Goal: Find specific page/section: Find specific page/section

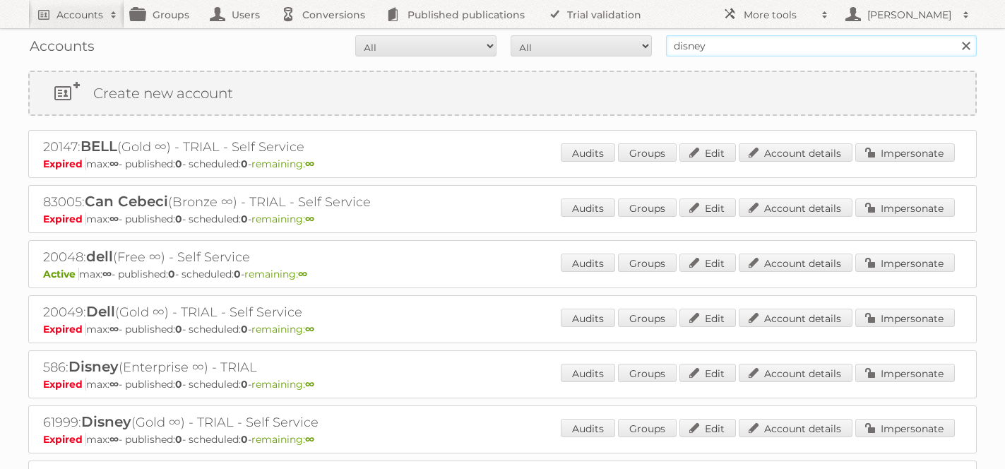
click at [746, 44] on input "disney" at bounding box center [821, 45] width 311 height 21
type input "effectmanager"
click at [955, 35] on input "Search" at bounding box center [965, 45] width 21 height 21
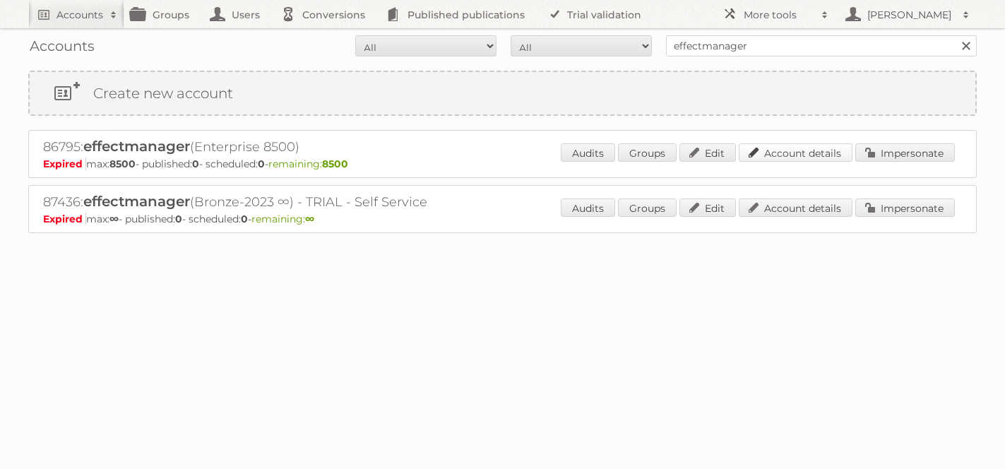
click at [794, 154] on link "Account details" at bounding box center [796, 152] width 114 height 18
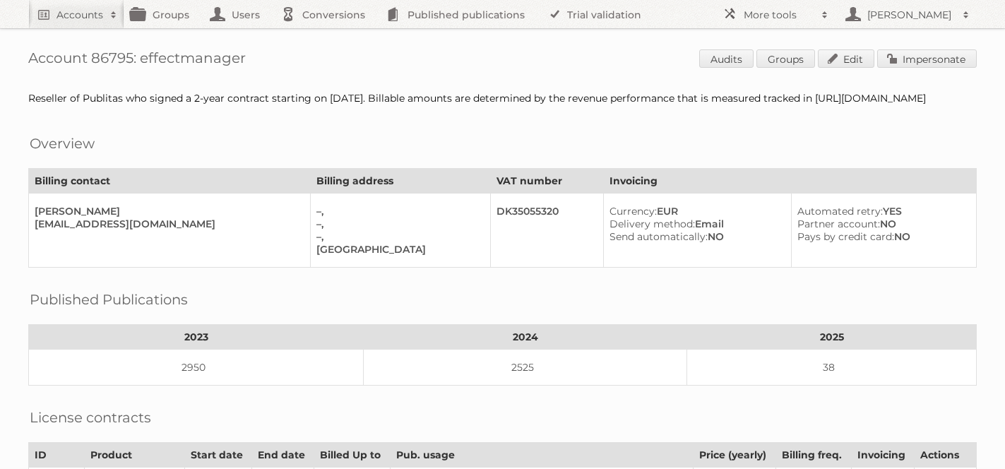
scroll to position [513, 0]
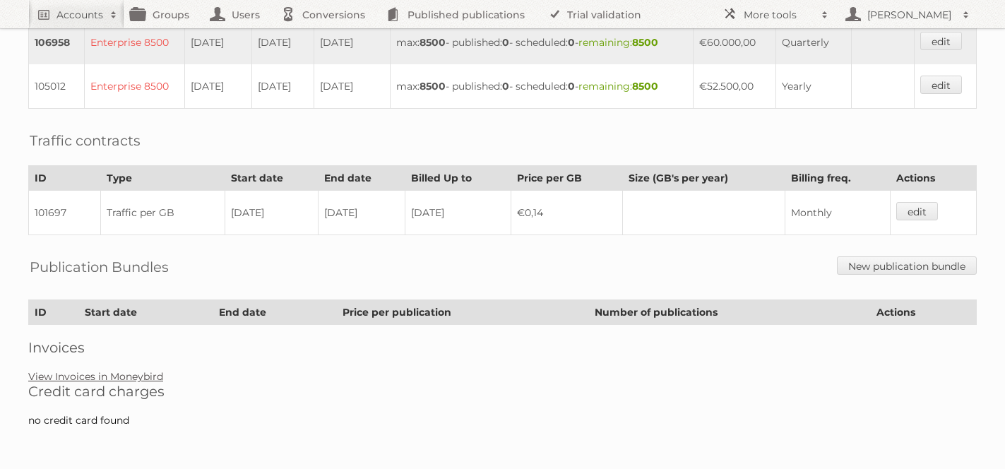
click at [113, 376] on link "View Invoices in Moneybird" at bounding box center [95, 376] width 135 height 13
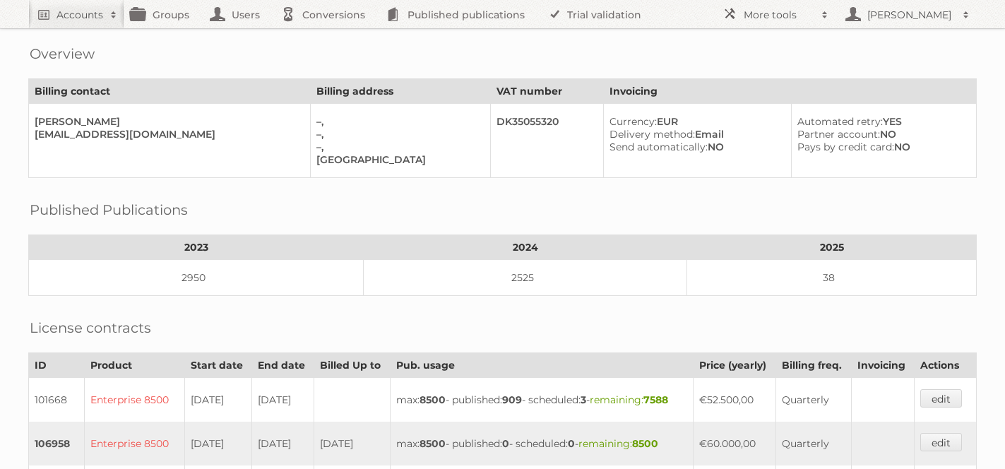
scroll to position [0, 0]
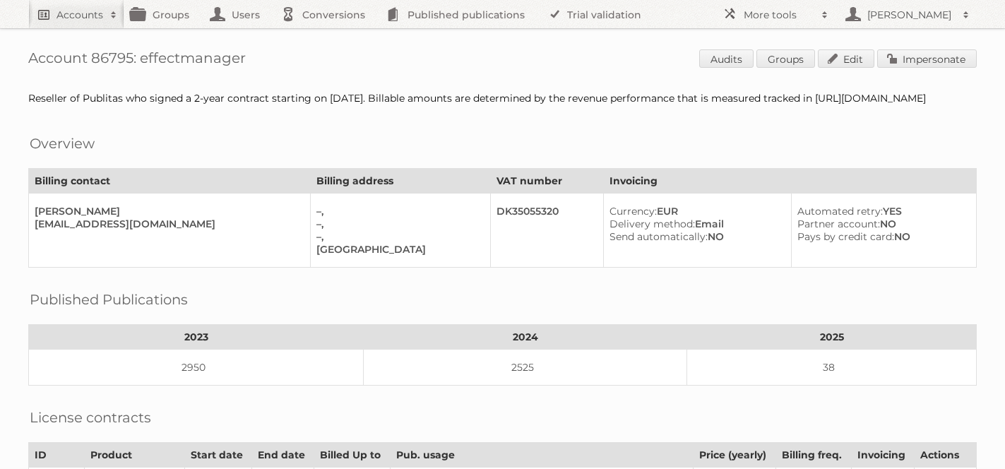
click at [67, 8] on h2 "Accounts" at bounding box center [79, 15] width 47 height 14
paste input"] "Seats and Sofas BV"
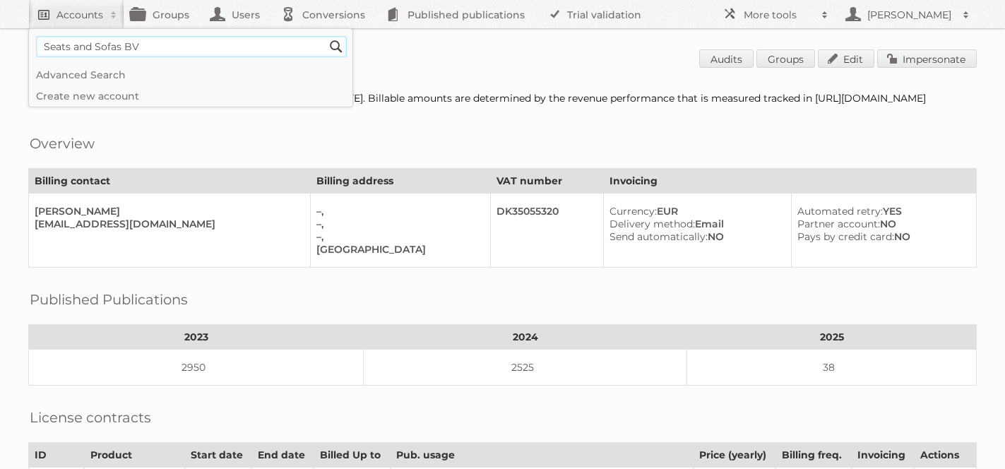
type input"] "Seats and Sofas BV"
click at [325, 36] on input "Search" at bounding box center [335, 46] width 21 height 21
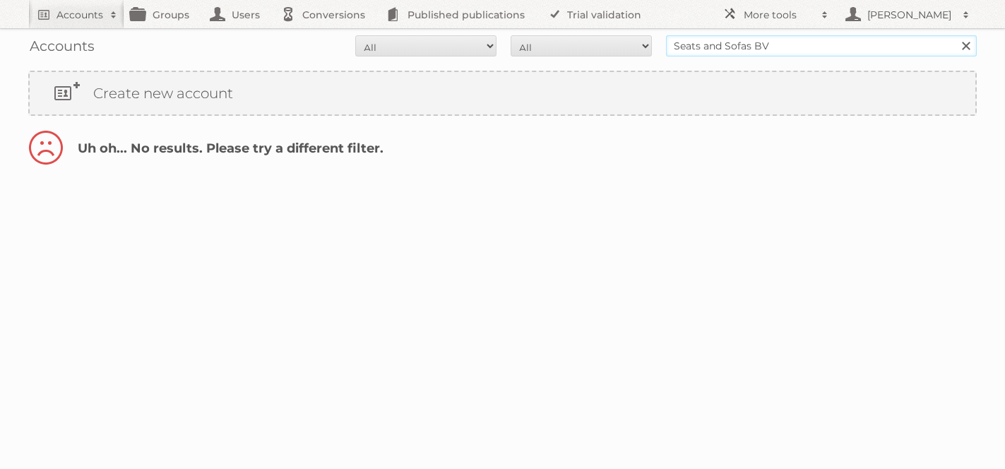
click at [790, 42] on input "Seats and Sofas BV" at bounding box center [821, 45] width 311 height 21
type input "Seats and Sofas"
click at [955, 35] on input "Search" at bounding box center [965, 45] width 21 height 21
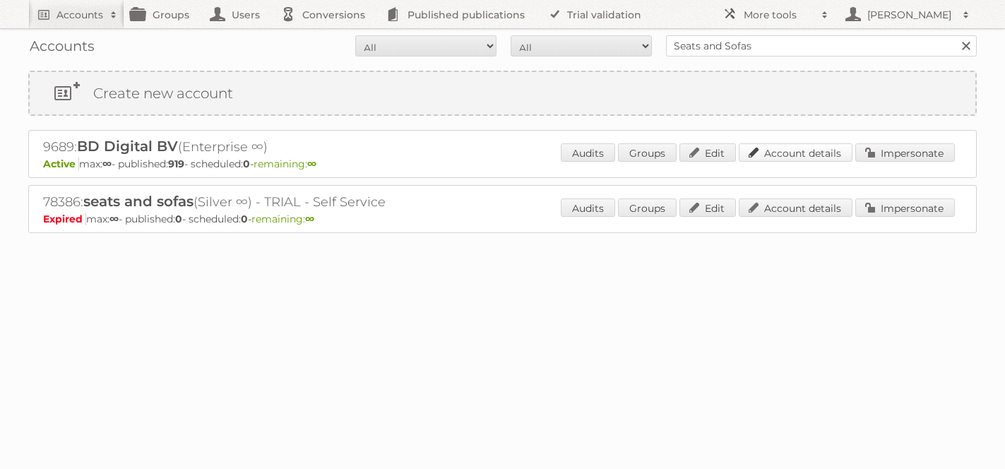
click at [785, 145] on link "Account details" at bounding box center [796, 152] width 114 height 18
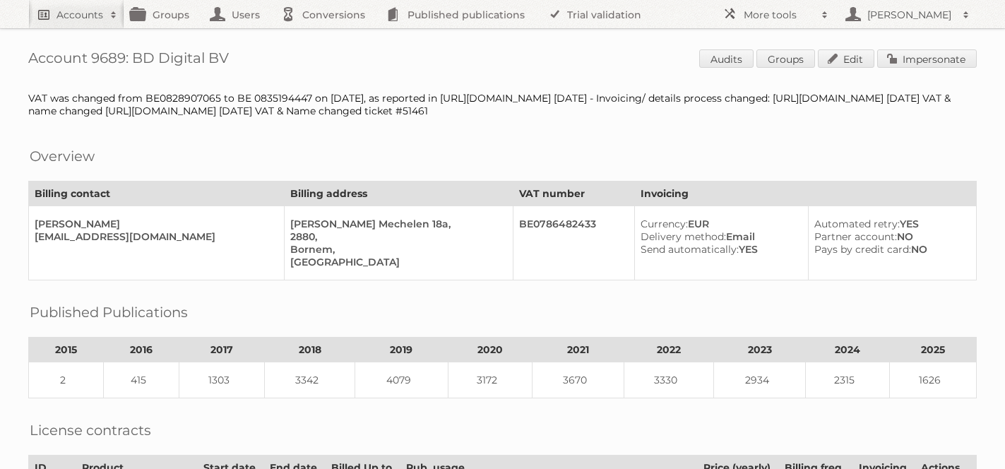
click at [64, 22] on link "Accounts" at bounding box center [76, 14] width 96 height 28
paste input"] "Dreambaby"
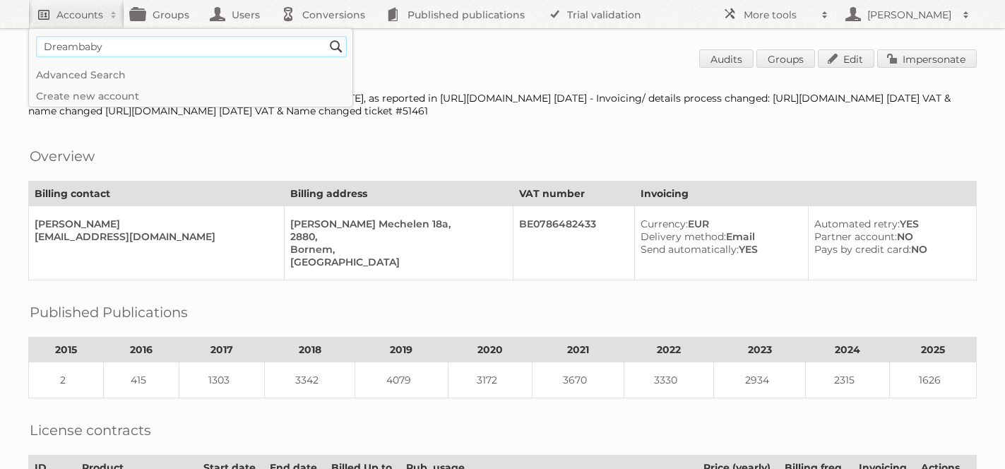
type input"] "Dreambaby"
click at [325, 36] on input "Search" at bounding box center [335, 46] width 21 height 21
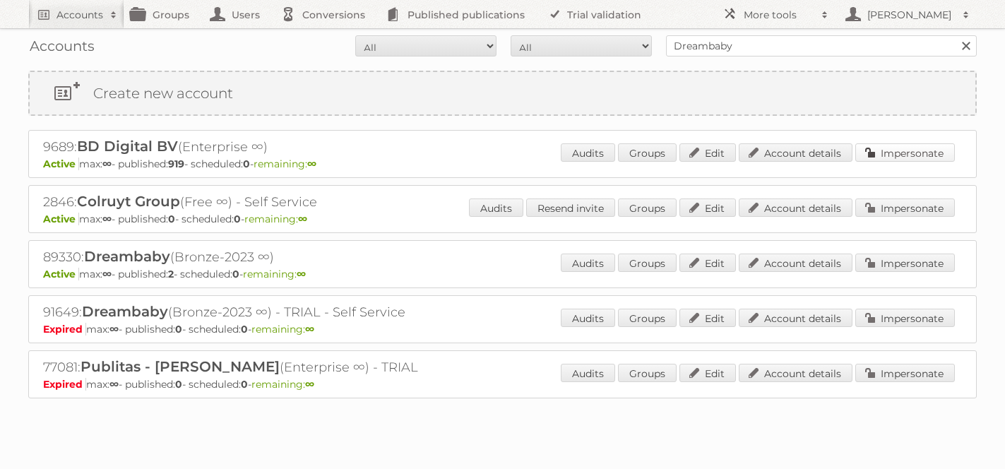
click at [883, 150] on link "Impersonate" at bounding box center [905, 152] width 100 height 18
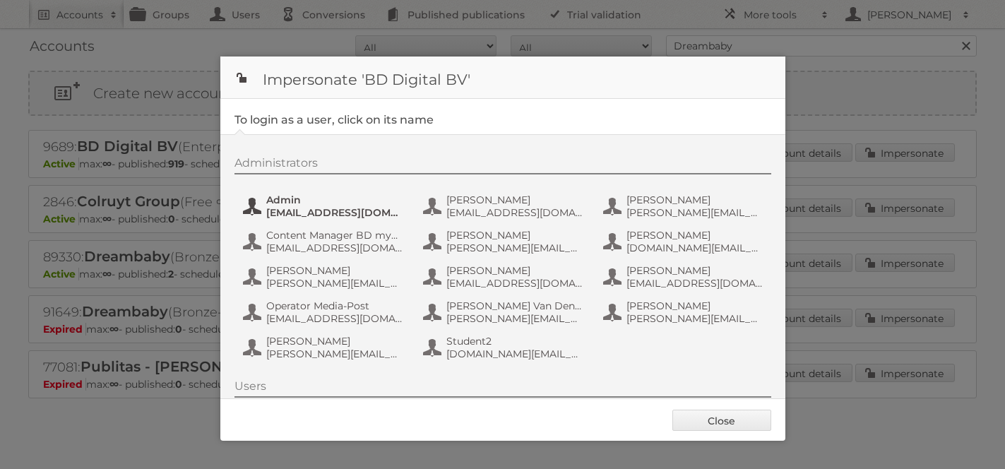
click at [295, 214] on span "admin@agilys.com" at bounding box center [334, 212] width 137 height 13
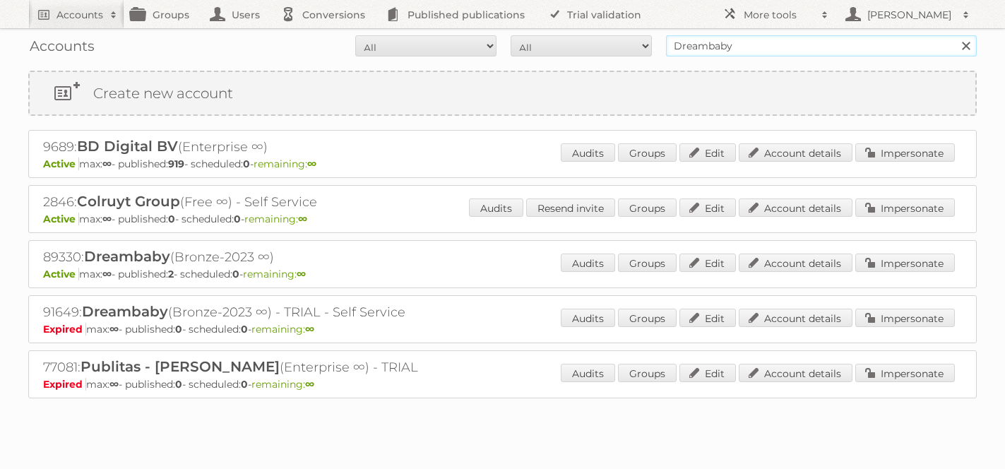
click at [731, 47] on input "Dreambaby" at bounding box center [821, 45] width 311 height 21
type input "media plus"
click at [955, 35] on input "Search" at bounding box center [965, 45] width 21 height 21
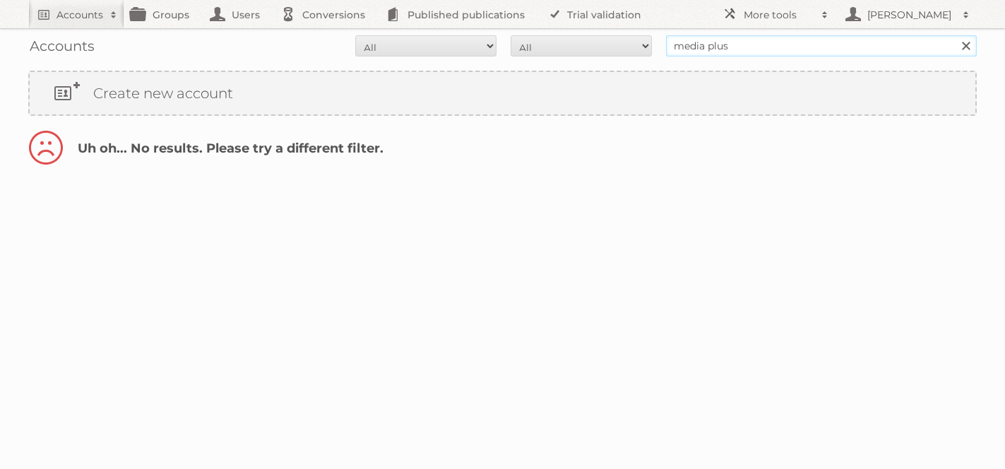
click at [705, 46] on input "media plus" at bounding box center [821, 45] width 311 height 21
type input "mediaplus"
click at [955, 35] on input "Search" at bounding box center [965, 45] width 21 height 21
click at [756, 46] on input "mediaplus" at bounding box center [821, 45] width 311 height 21
click at [955, 35] on input "Search" at bounding box center [965, 45] width 21 height 21
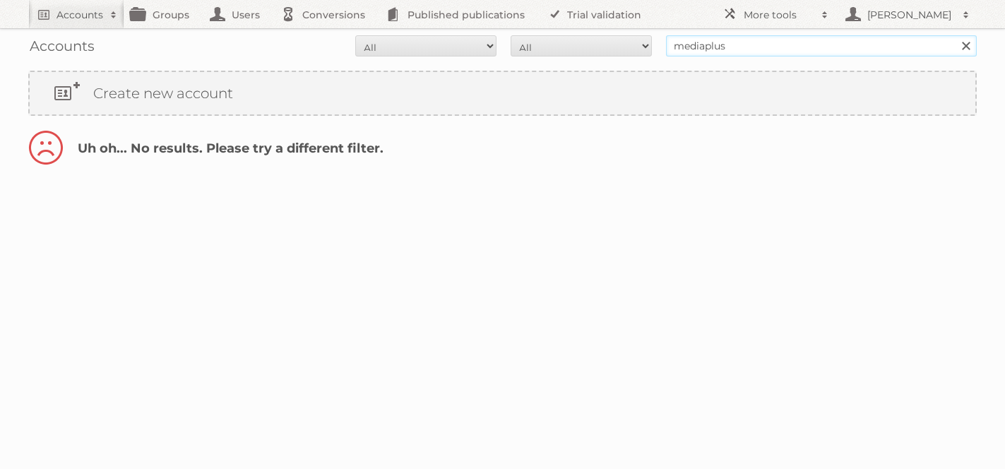
click at [744, 43] on input "mediaplus" at bounding box center [821, 45] width 311 height 21
type input "brico"
click at [955, 35] on input "Search" at bounding box center [965, 45] width 21 height 21
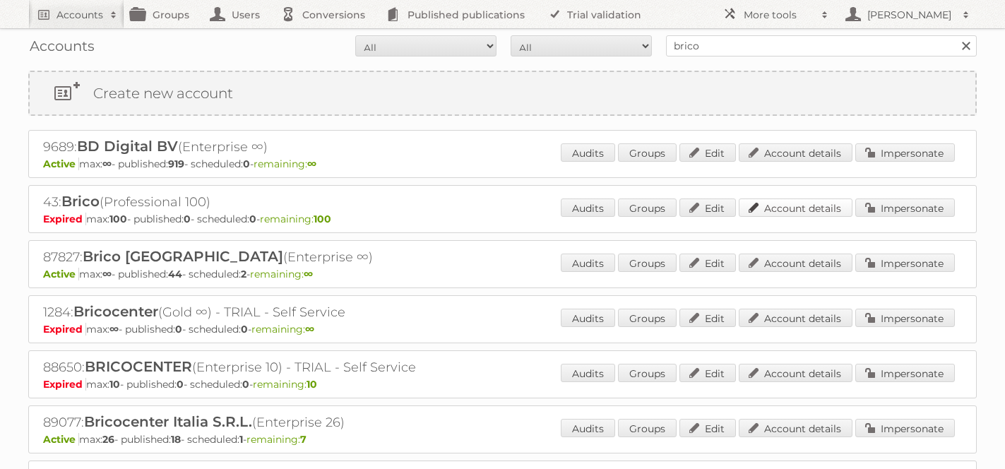
click at [793, 210] on link "Account details" at bounding box center [796, 207] width 114 height 18
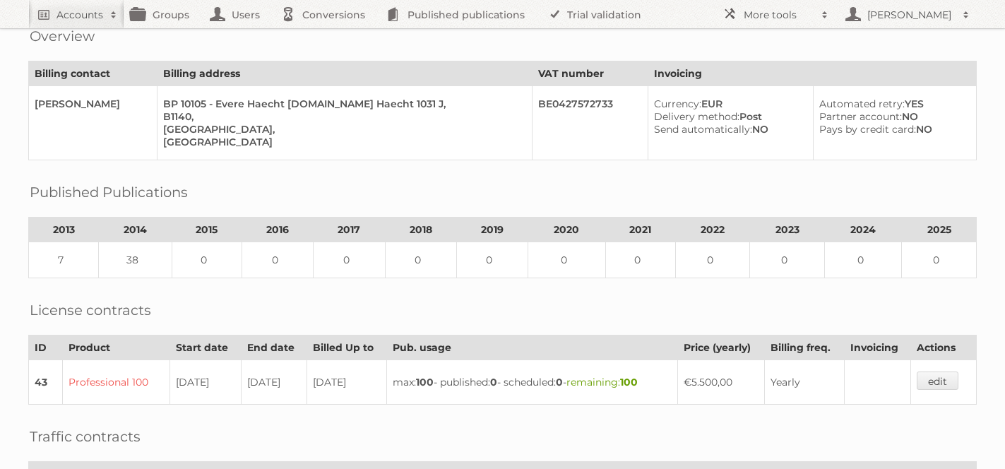
scroll to position [163, 0]
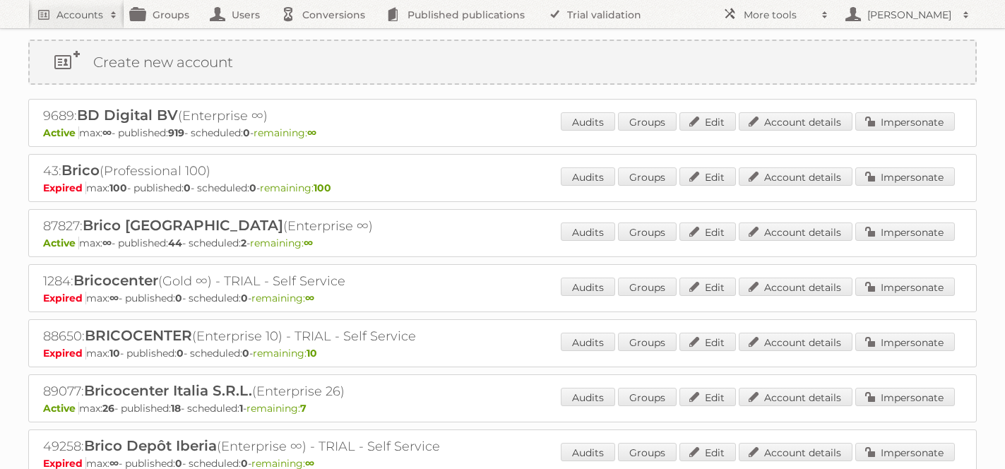
scroll to position [39, 0]
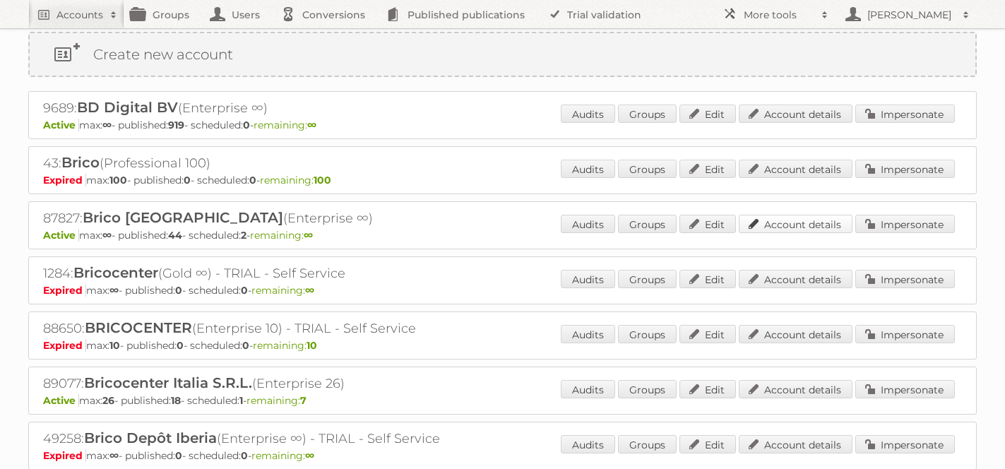
click at [795, 218] on link "Account details" at bounding box center [796, 224] width 114 height 18
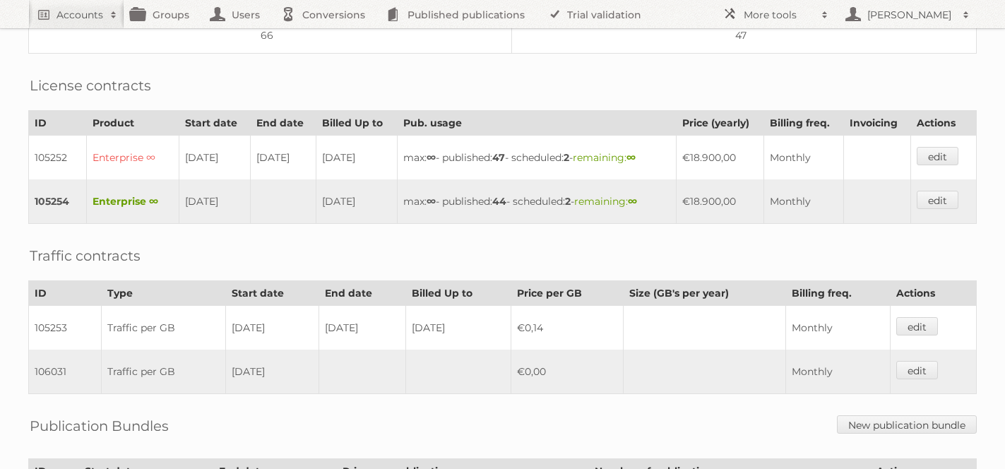
scroll to position [439, 0]
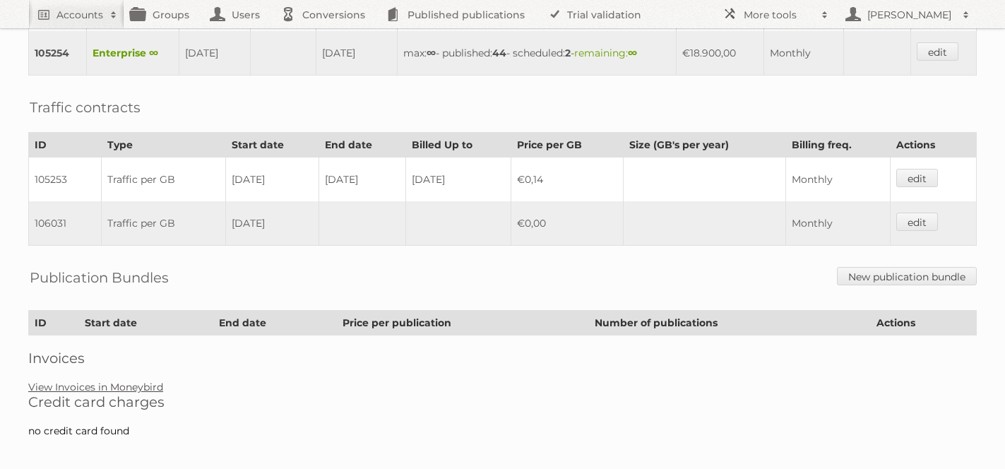
click at [127, 381] on link "View Invoices in Moneybird" at bounding box center [95, 387] width 135 height 13
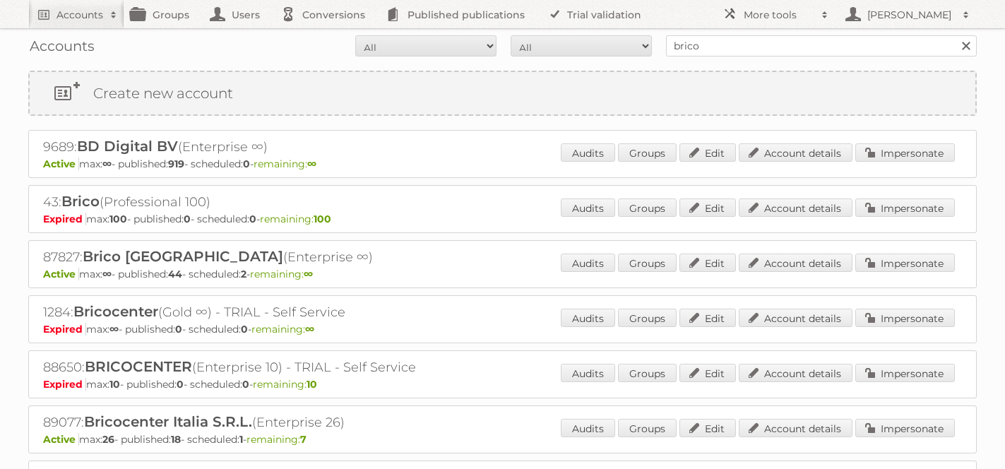
scroll to position [37, 0]
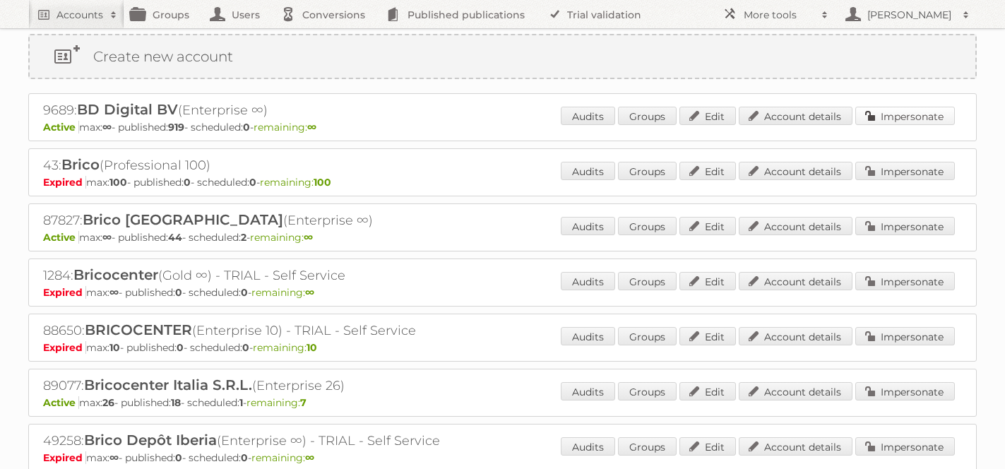
click at [909, 112] on link "Impersonate" at bounding box center [905, 116] width 100 height 18
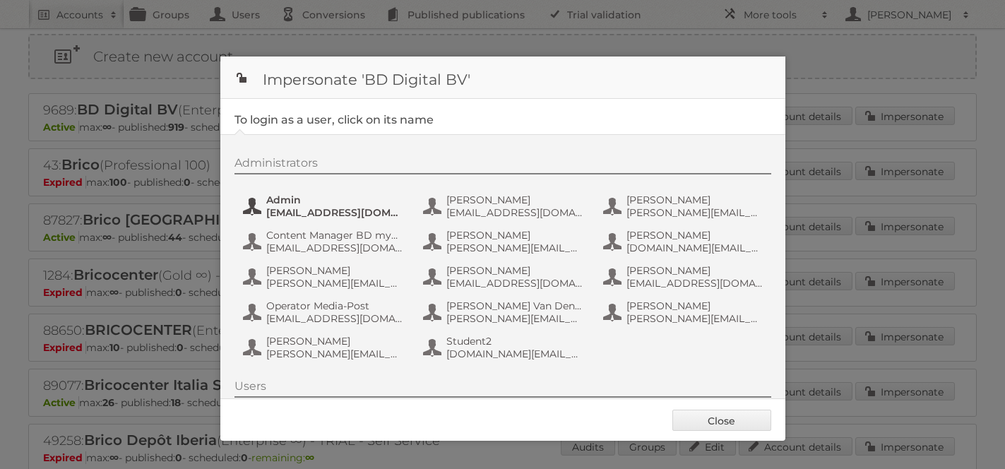
click at [309, 207] on span "[EMAIL_ADDRESS][DOMAIN_NAME]" at bounding box center [334, 212] width 137 height 13
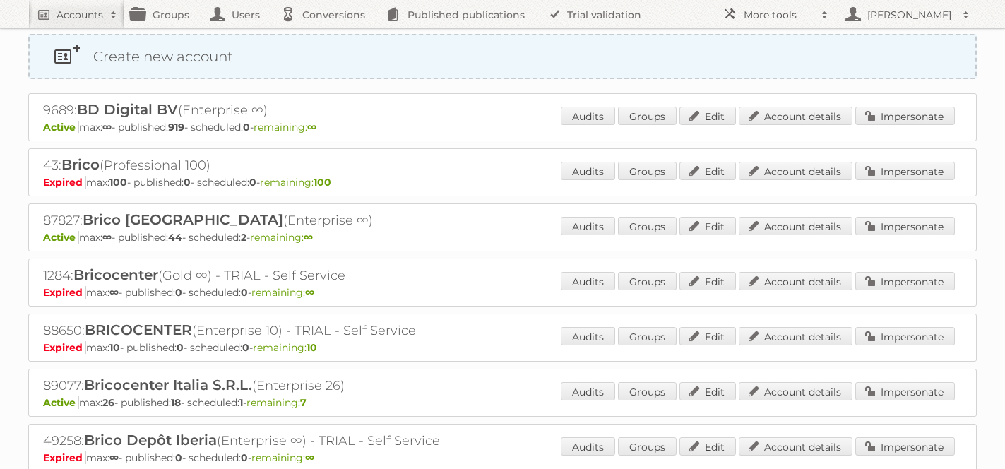
scroll to position [0, 0]
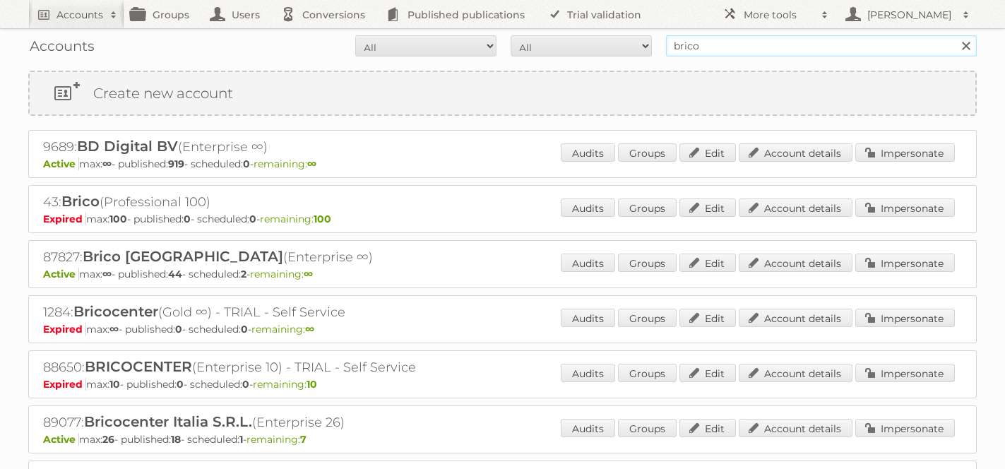
click at [741, 46] on input "brico" at bounding box center [821, 45] width 311 height 21
click at [741, 47] on input "brico" at bounding box center [821, 45] width 311 height 21
paste input "Phenix retail"
type input "Phenix retail"
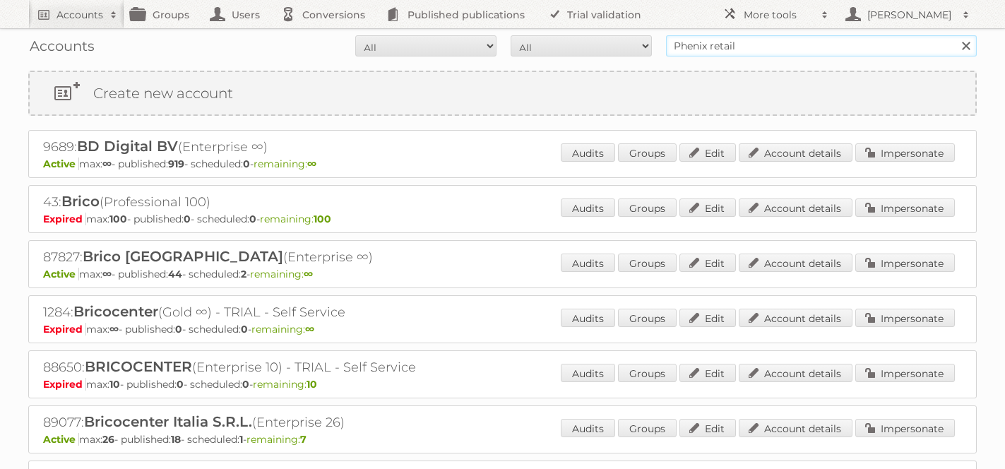
click at [955, 35] on input "Search" at bounding box center [965, 45] width 21 height 21
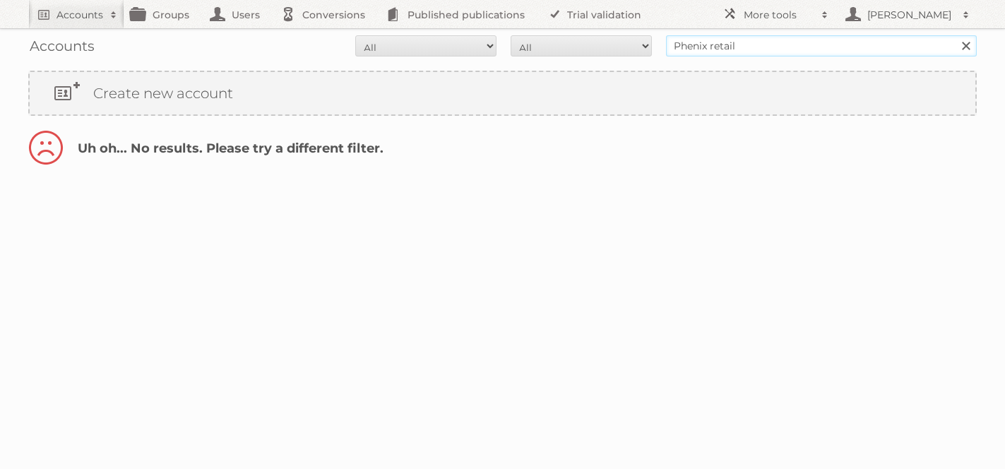
click at [747, 47] on input "Phenix retail" at bounding box center [821, 45] width 311 height 21
type input "brico"
click at [955, 35] on input "Search" at bounding box center [965, 45] width 21 height 21
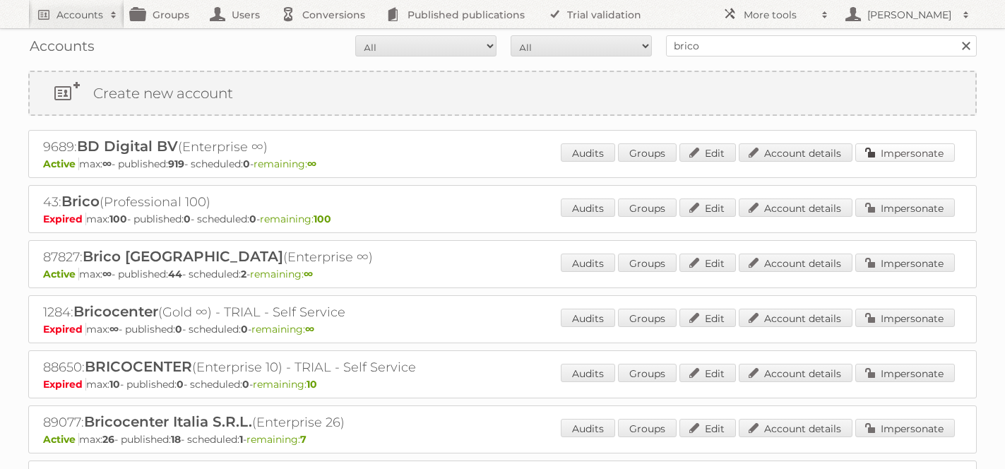
click at [914, 150] on link "Impersonate" at bounding box center [905, 152] width 100 height 18
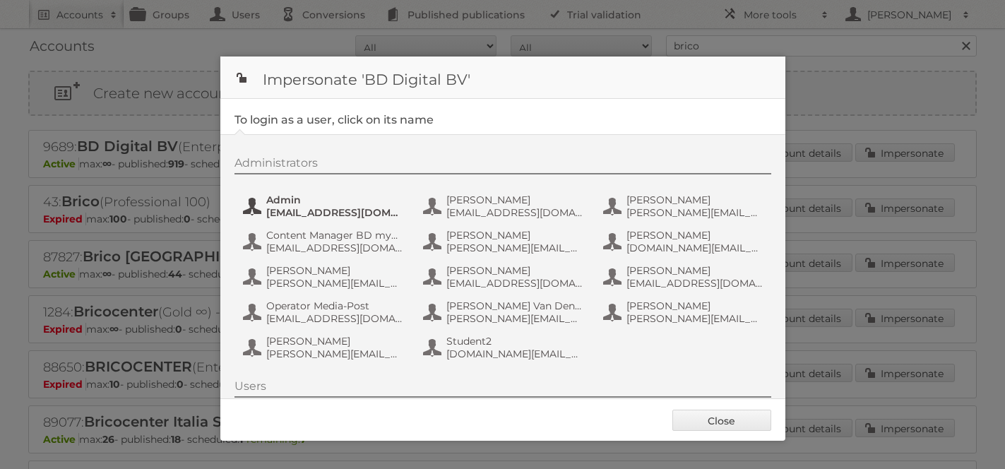
click at [329, 200] on span "Admin" at bounding box center [334, 199] width 137 height 13
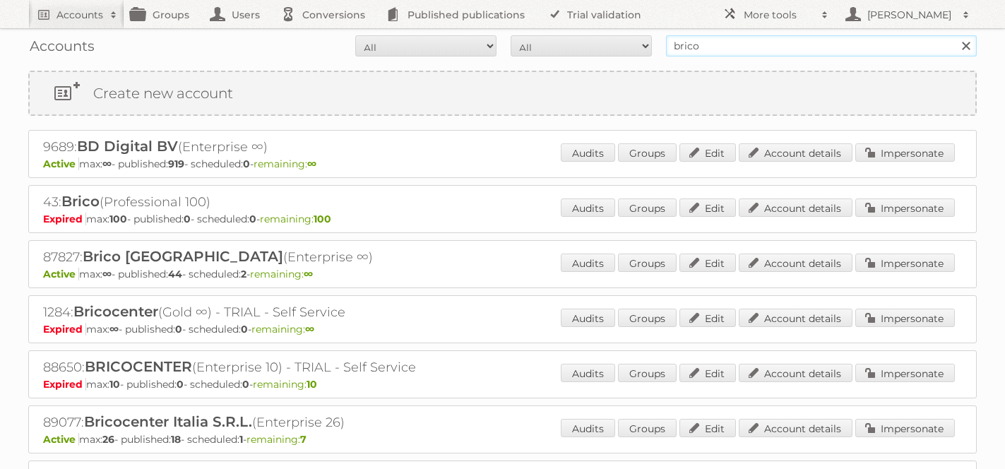
click at [686, 47] on input "brico" at bounding box center [821, 45] width 311 height 21
paste input "Alvo CVBA"
type input "Alvo CVBA"
click at [955, 35] on input "Search" at bounding box center [965, 45] width 21 height 21
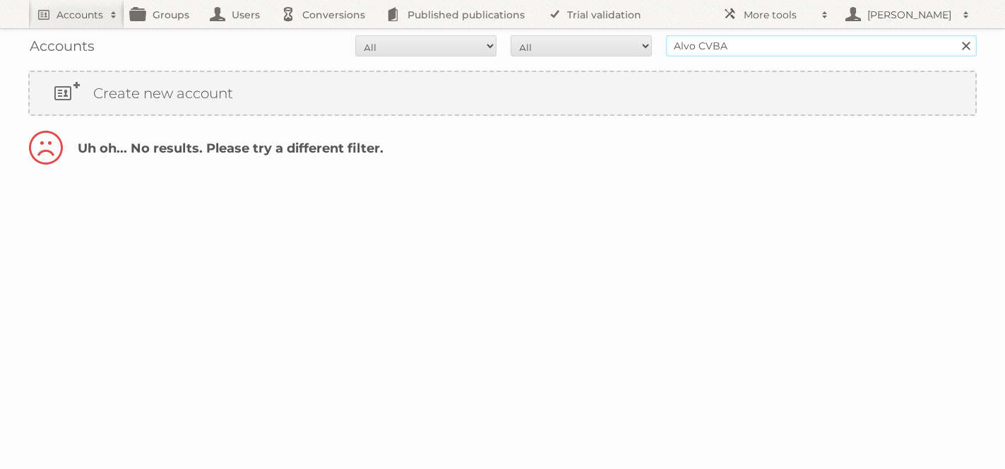
drag, startPoint x: 697, startPoint y: 42, endPoint x: 636, endPoint y: 42, distance: 60.7
click at [636, 42] on form "All Active Expired Pending All Paid Trials Self service Alvo CVBA Search" at bounding box center [502, 45] width 948 height 21
type input "CVBA"
click at [955, 35] on input "Search" at bounding box center [965, 45] width 21 height 21
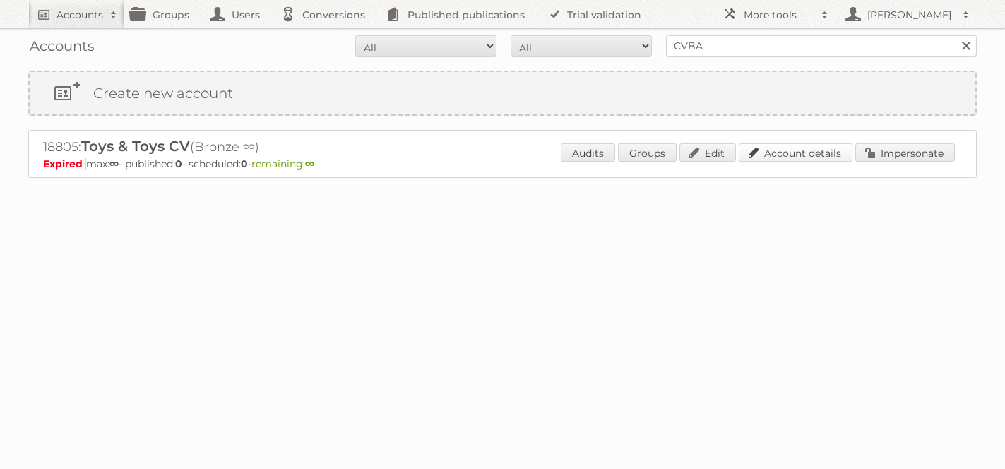
click at [808, 147] on link "Account details" at bounding box center [796, 152] width 114 height 18
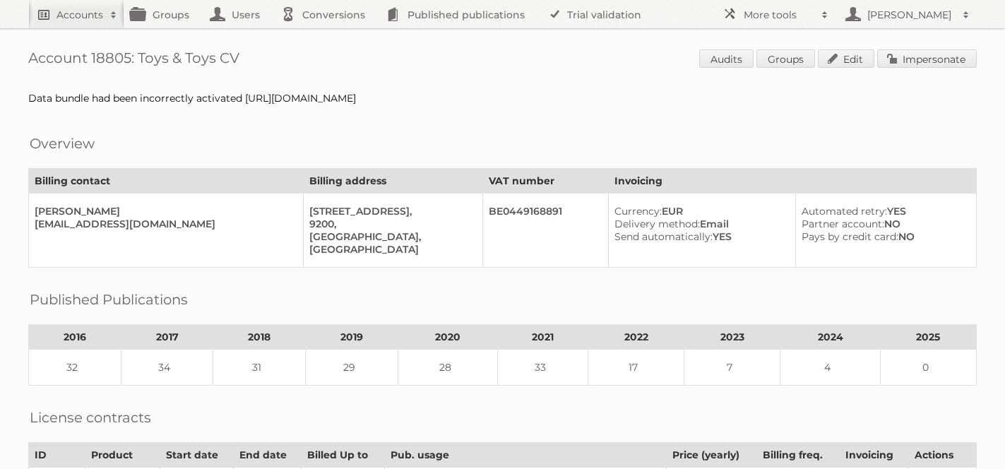
click at [78, 8] on h2 "Accounts" at bounding box center [79, 15] width 47 height 14
paste input"] "Kwantum Nederland"
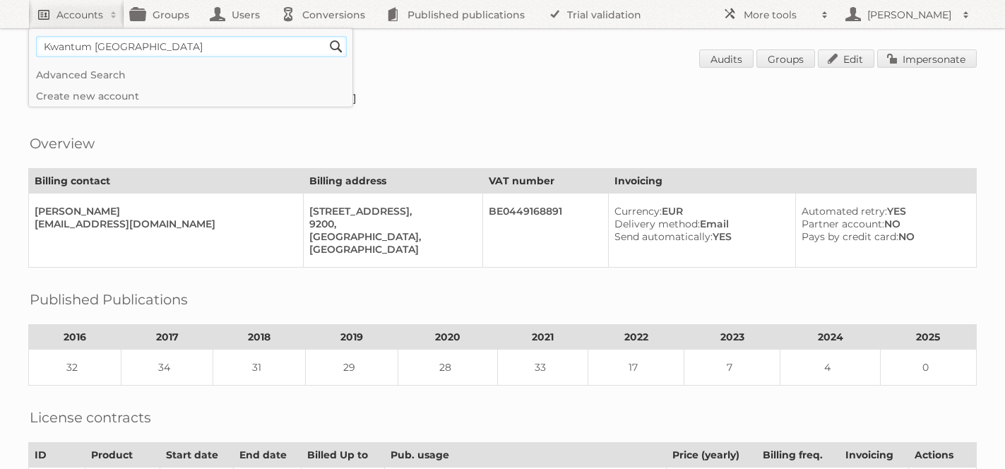
type input"] "Kwantum Nederland"
click at [325, 36] on input "Search" at bounding box center [335, 46] width 21 height 21
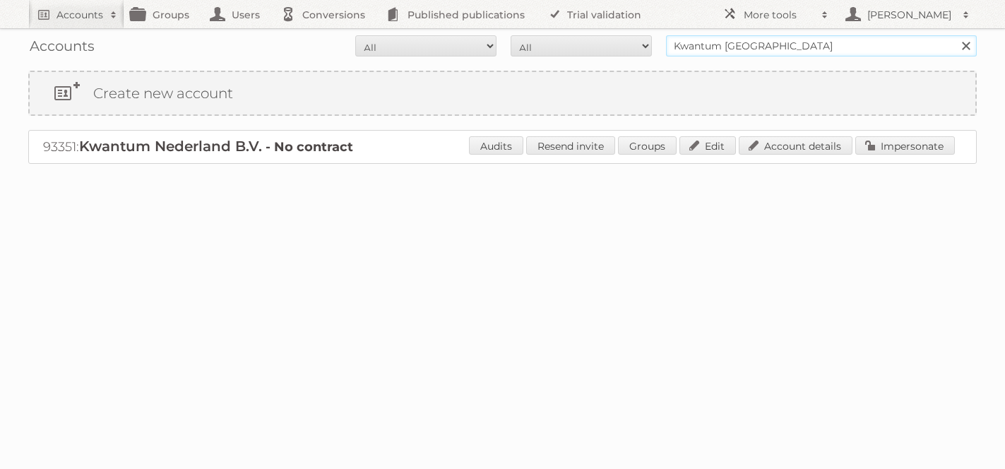
click at [728, 49] on input "Kwantum Nederland" at bounding box center [821, 45] width 311 height 21
type input "richard lang"
click at [955, 35] on input "Search" at bounding box center [965, 45] width 21 height 21
